Goal: Task Accomplishment & Management: Use online tool/utility

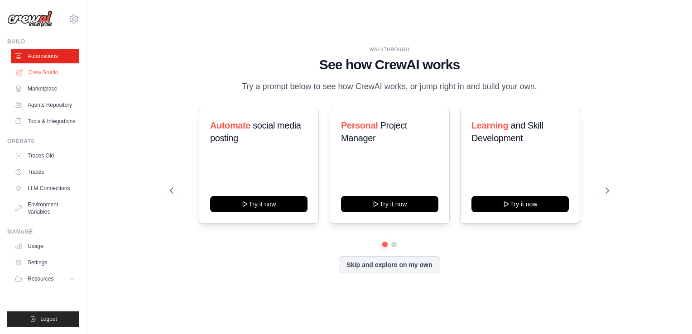
click at [51, 70] on link "Crew Studio" at bounding box center [46, 72] width 68 height 14
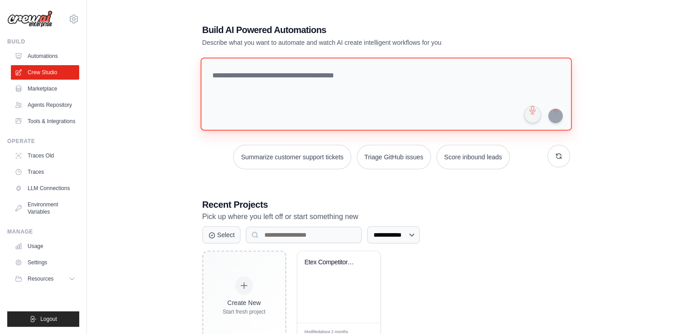
click at [269, 105] on textarea at bounding box center [385, 93] width 371 height 73
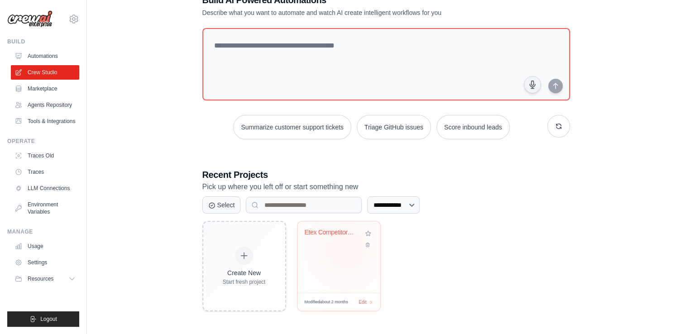
click at [346, 249] on div "Etex Competitors News Intelligence" at bounding box center [338, 257] width 83 height 72
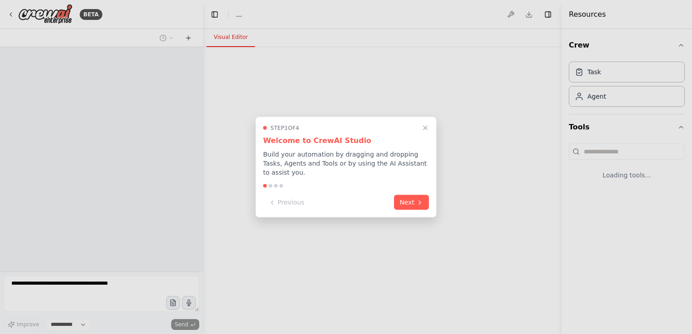
select select "****"
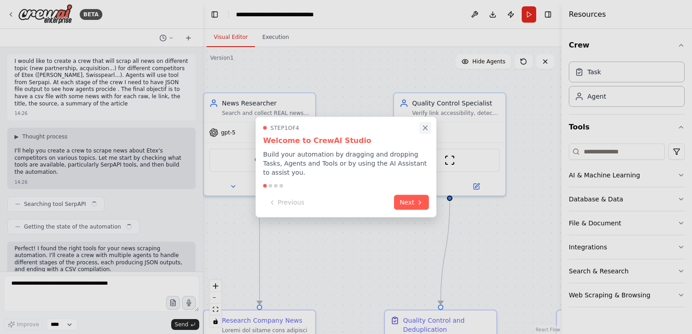
scroll to position [8824, 0]
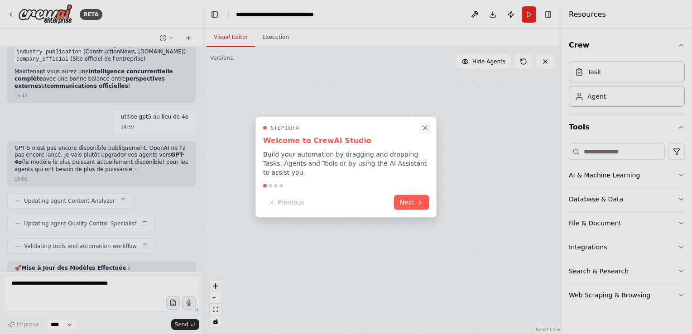
click at [425, 131] on icon "Close walkthrough" at bounding box center [425, 128] width 8 height 8
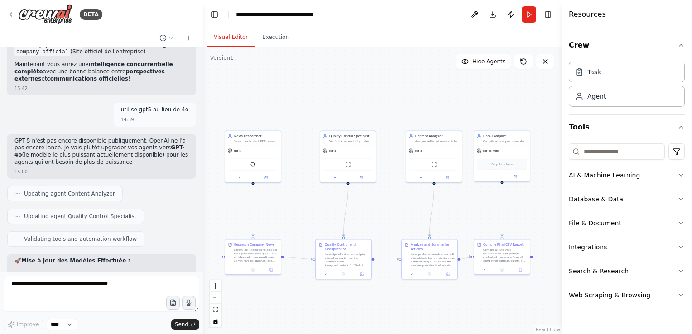
drag, startPoint x: 430, startPoint y: 153, endPoint x: 393, endPoint y: 104, distance: 61.6
click at [393, 104] on div ".deletable-edge-delete-btn { width: 20px; height: 20px; border: 0px solid #ffff…" at bounding box center [382, 190] width 359 height 287
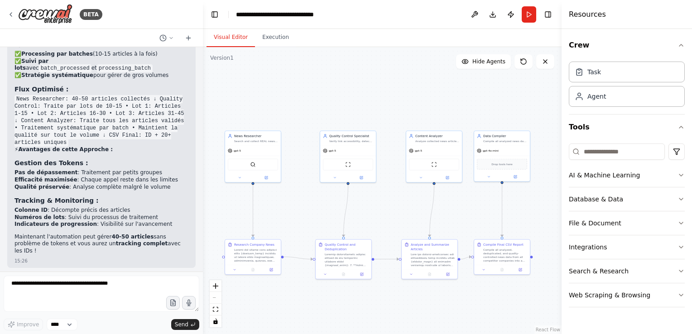
scroll to position [7355, 0]
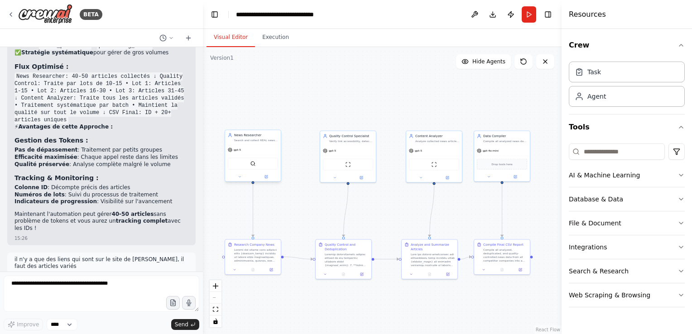
click at [246, 149] on div "gpt-5" at bounding box center [253, 150] width 56 height 10
click at [239, 178] on button at bounding box center [240, 176] width 26 height 5
click at [253, 282] on button "Agent Settings" at bounding box center [270, 281] width 82 height 9
click at [333, 213] on div "**********" at bounding box center [382, 190] width 359 height 287
click at [300, 172] on div "**********" at bounding box center [382, 190] width 359 height 287
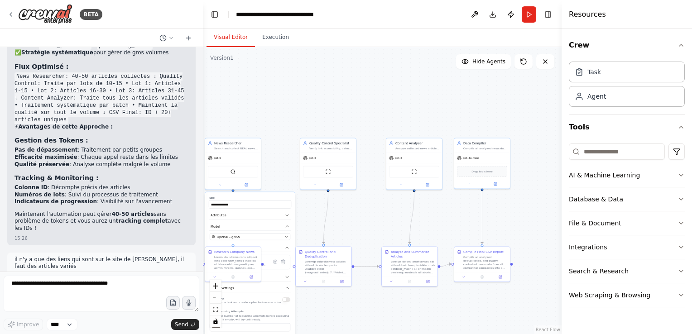
drag, startPoint x: 287, startPoint y: 133, endPoint x: 266, endPoint y: 142, distance: 22.9
click at [266, 142] on div "**********" at bounding box center [382, 190] width 359 height 287
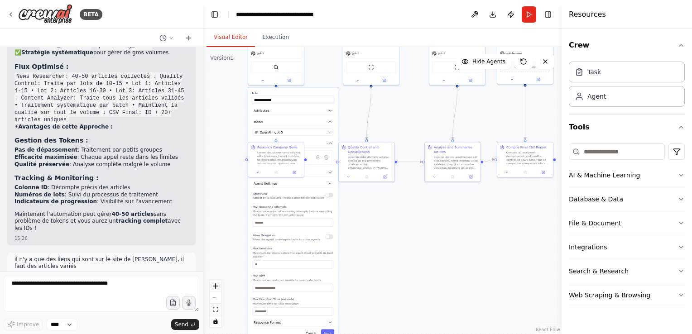
drag, startPoint x: 323, startPoint y: 309, endPoint x: 368, endPoint y: 203, distance: 114.8
click at [368, 203] on div "**********" at bounding box center [382, 190] width 359 height 287
click at [328, 330] on button "Save" at bounding box center [327, 334] width 13 height 8
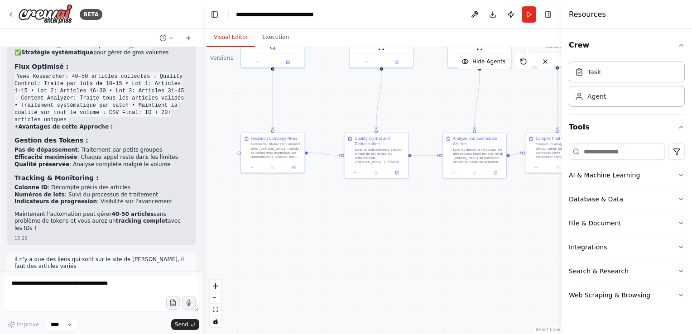
click at [299, 207] on div ".deletable-edge-delete-btn { width: 20px; height: 20px; border: 0px solid #ffff…" at bounding box center [382, 190] width 359 height 287
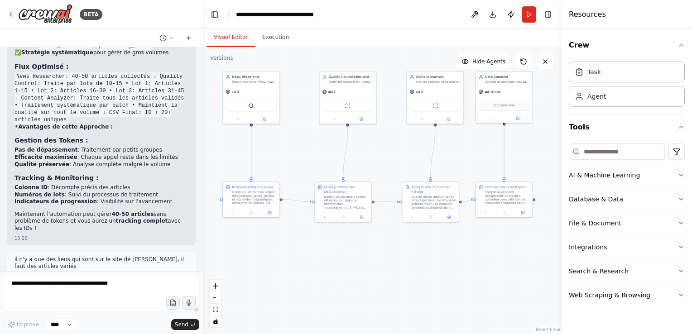
drag, startPoint x: 335, startPoint y: 226, endPoint x: 359, endPoint y: 263, distance: 44.8
click at [359, 263] on div ".deletable-edge-delete-btn { width: 20px; height: 20px; border: 0px solid #ffff…" at bounding box center [382, 190] width 359 height 287
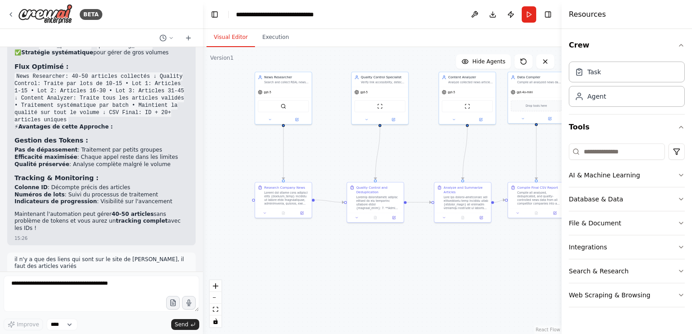
drag, startPoint x: 396, startPoint y: 278, endPoint x: 388, endPoint y: 278, distance: 7.3
click at [388, 278] on div ".deletable-edge-delete-btn { width: 20px; height: 20px; border: 0px solid #ffff…" at bounding box center [382, 190] width 359 height 287
click at [603, 267] on div "Search & Research" at bounding box center [599, 271] width 60 height 9
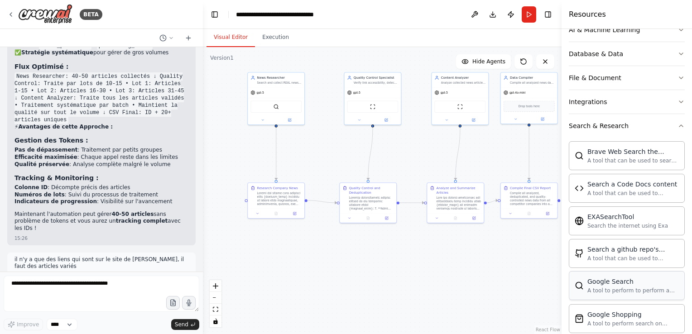
scroll to position [139, 0]
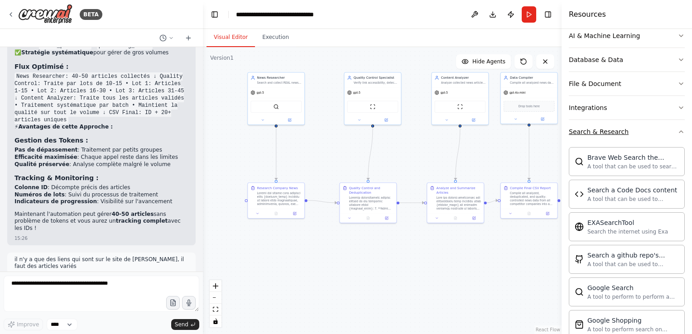
click at [608, 135] on button "Search & Research" at bounding box center [627, 132] width 116 height 24
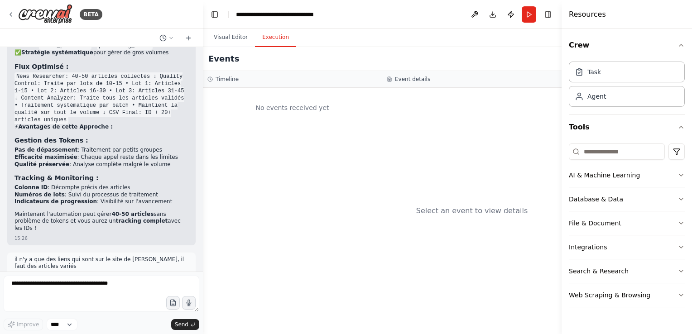
click at [270, 34] on button "Execution" at bounding box center [275, 37] width 41 height 19
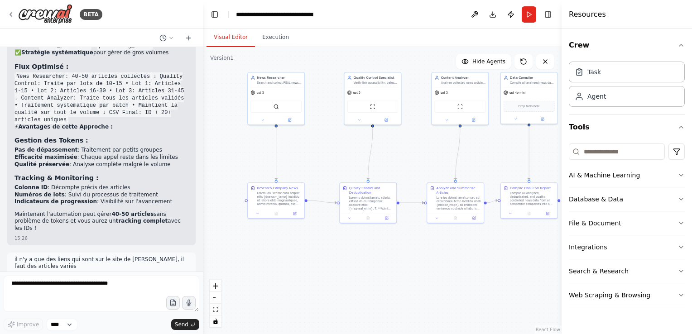
click at [229, 34] on button "Visual Editor" at bounding box center [230, 37] width 48 height 19
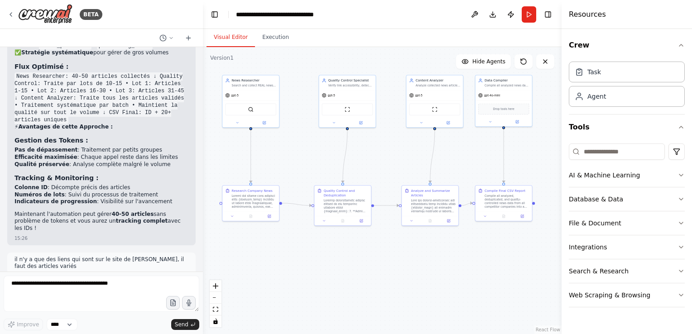
drag, startPoint x: 413, startPoint y: 141, endPoint x: 388, endPoint y: 147, distance: 25.5
click at [388, 147] on div ".deletable-edge-delete-btn { width: 20px; height: 20px; border: 0px solid #ffff…" at bounding box center [382, 190] width 359 height 287
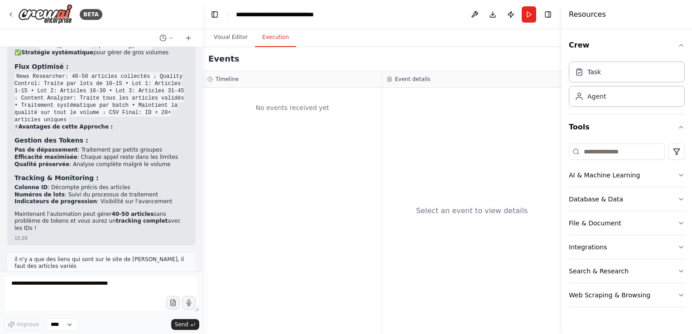
click at [281, 41] on button "Execution" at bounding box center [275, 37] width 41 height 19
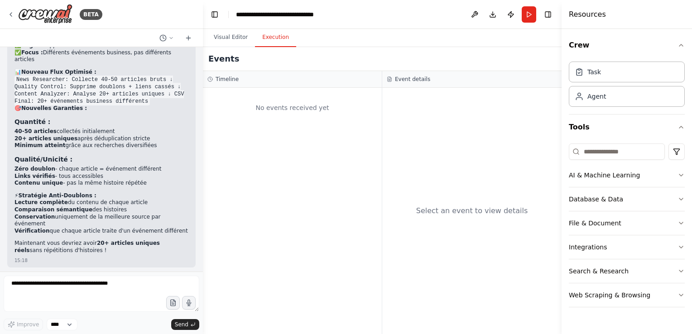
scroll to position [6551, 0]
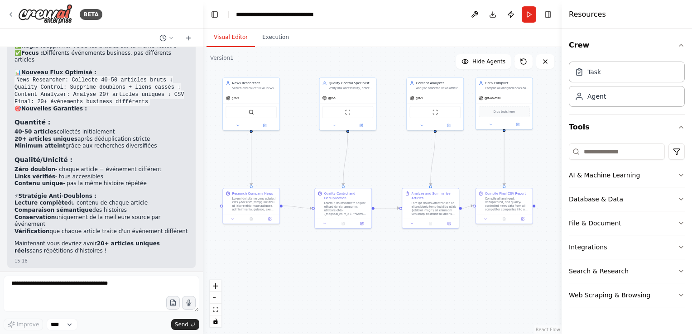
click at [227, 40] on button "Visual Editor" at bounding box center [230, 37] width 48 height 19
click at [247, 101] on div "gpt-5" at bounding box center [251, 97] width 57 height 10
click at [267, 127] on div at bounding box center [251, 124] width 57 height 9
click at [269, 124] on button at bounding box center [265, 124] width 26 height 5
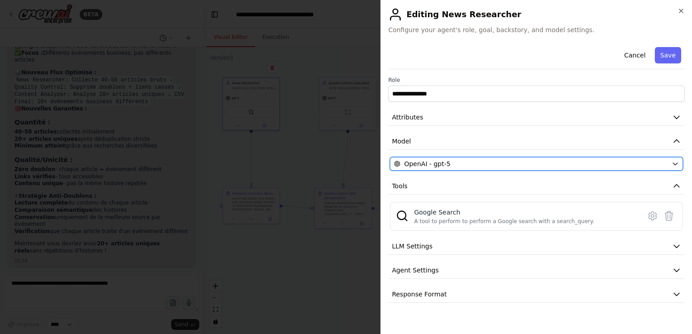
click at [486, 164] on div "OpenAI - gpt-5" at bounding box center [531, 163] width 274 height 9
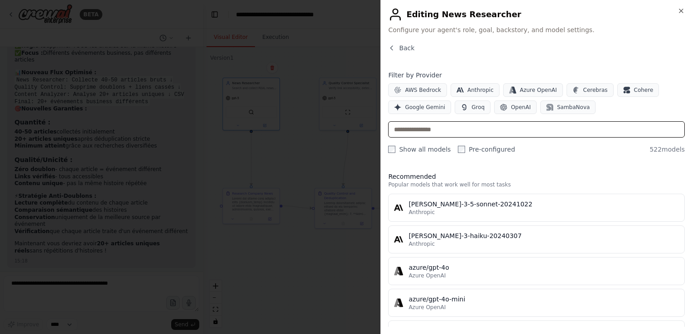
click at [447, 135] on input "text" at bounding box center [536, 129] width 297 height 16
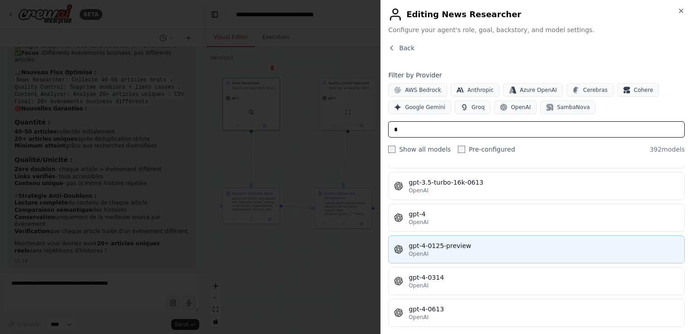
scroll to position [9244, 0]
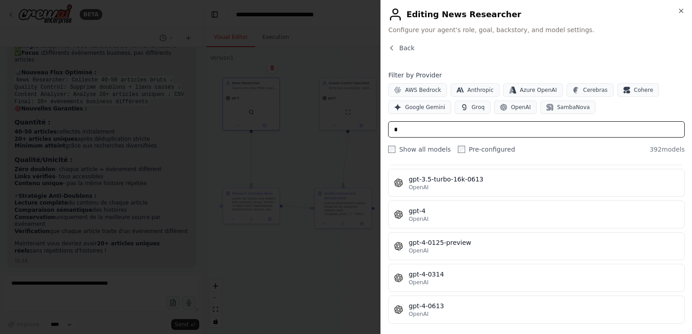
click at [436, 135] on input "*" at bounding box center [536, 129] width 297 height 16
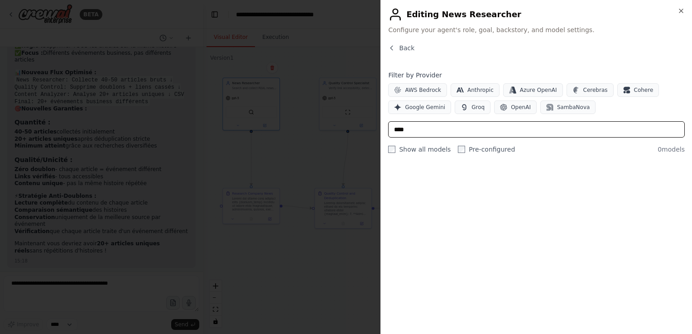
scroll to position [0, 0]
type input "*"
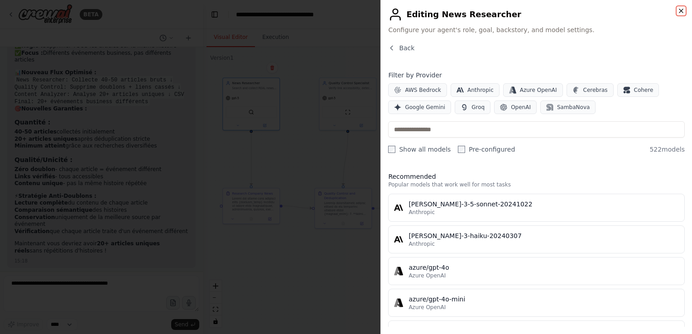
click at [681, 9] on icon "button" at bounding box center [680, 10] width 7 height 7
